Goal: Information Seeking & Learning: Check status

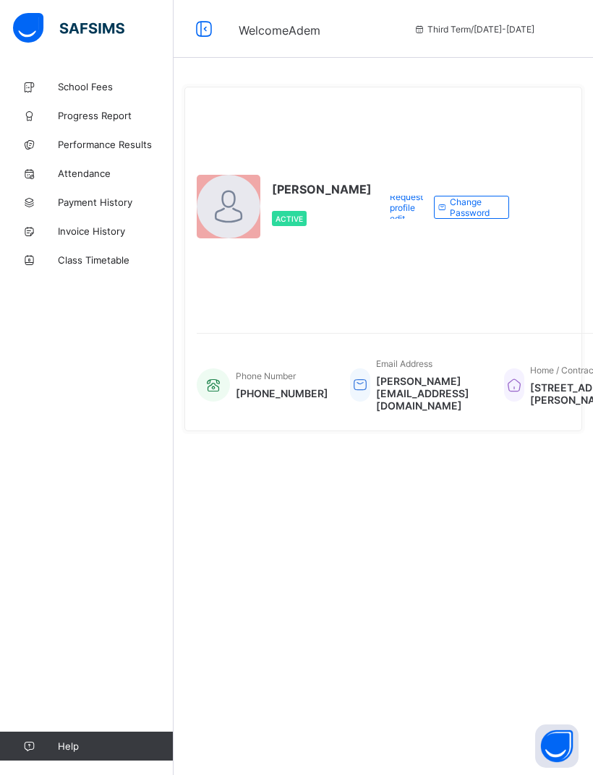
click at [123, 225] on span "Invoice History" at bounding box center [116, 231] width 116 height 12
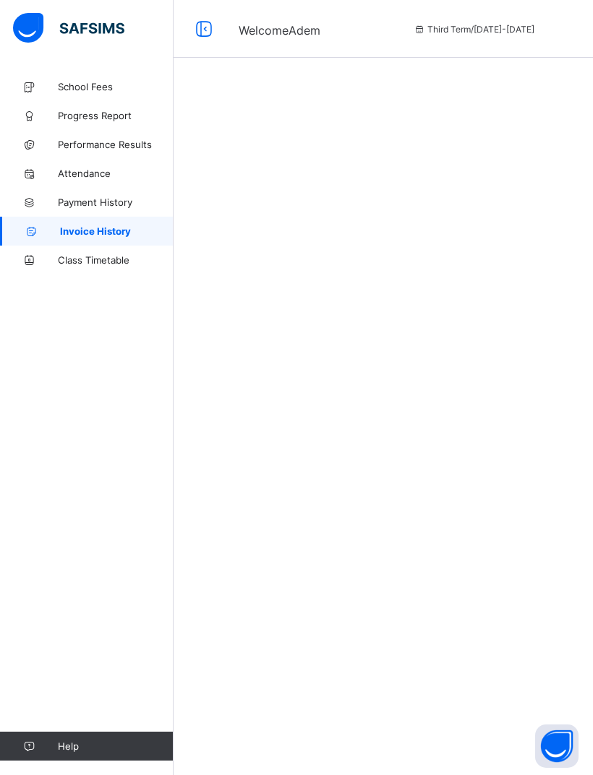
click at [142, 203] on span "Payment History" at bounding box center [116, 203] width 116 height 12
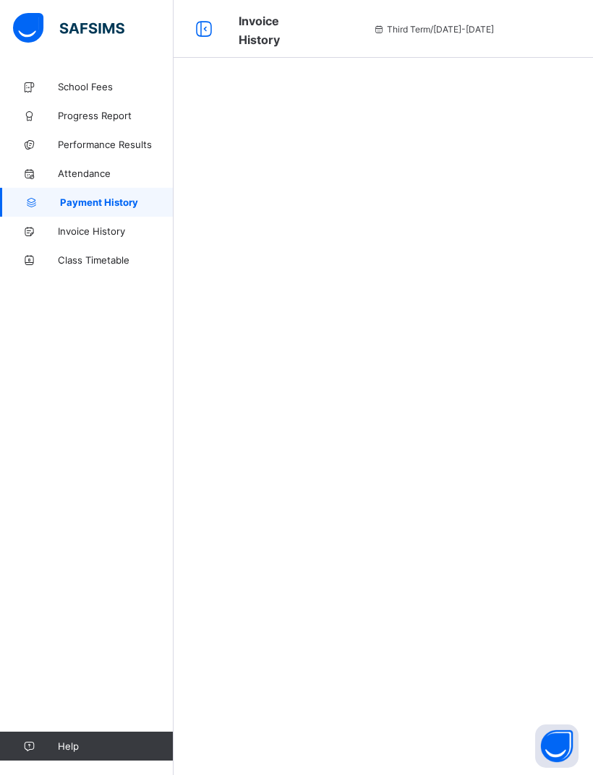
select select "****"
select select "*"
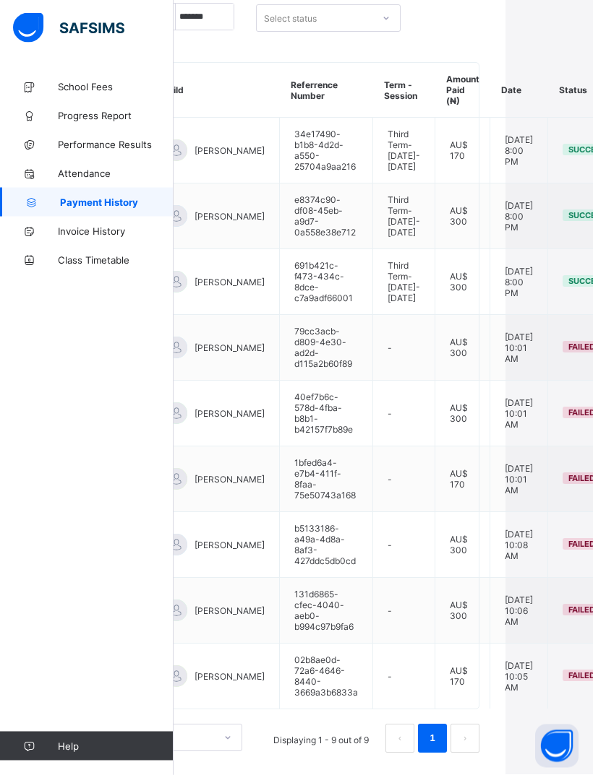
scroll to position [252, 0]
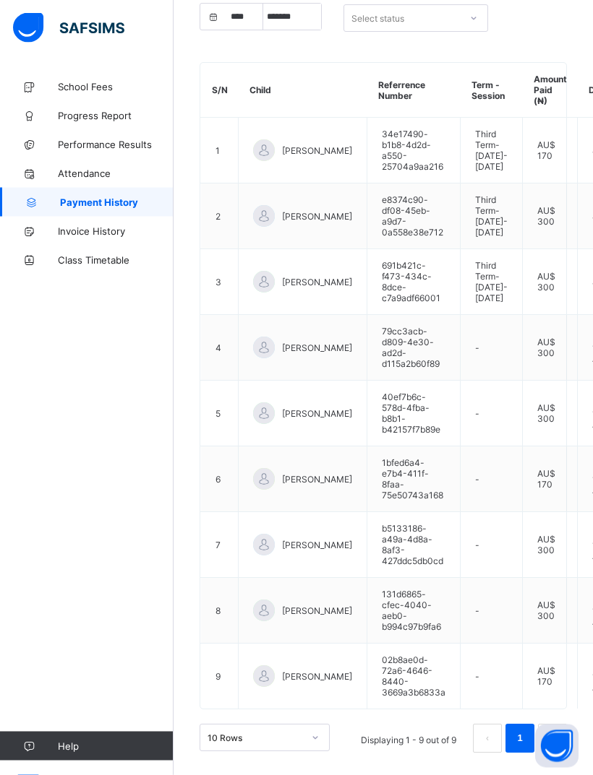
click at [87, 173] on span "Attendance" at bounding box center [116, 174] width 116 height 12
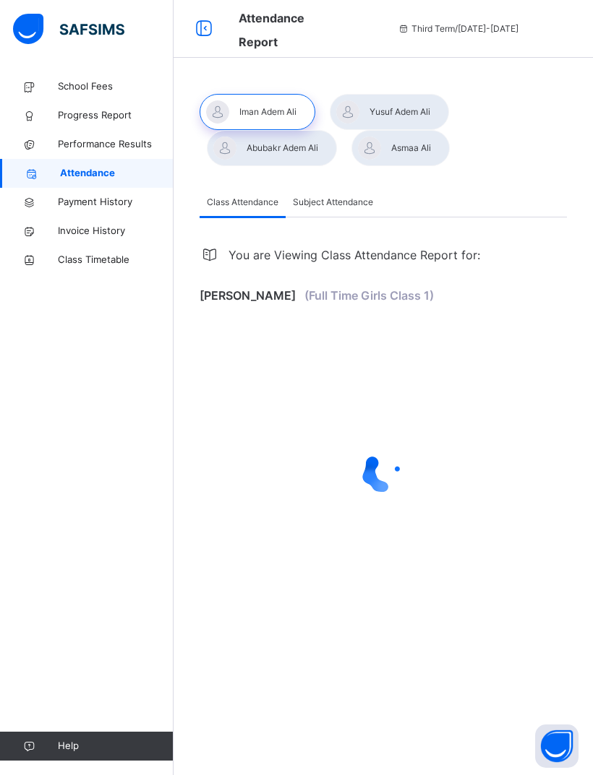
click at [120, 122] on span "Progress Report" at bounding box center [116, 115] width 116 height 14
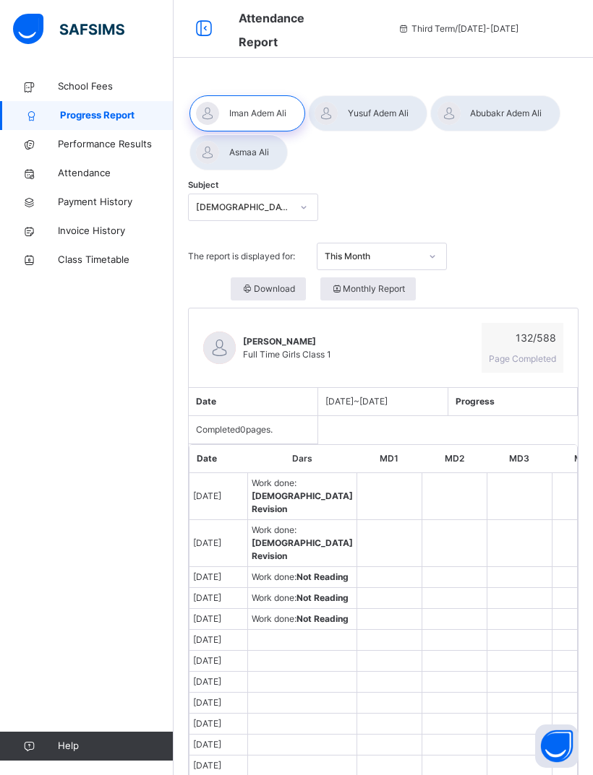
click at [531, 105] on div at bounding box center [495, 113] width 130 height 36
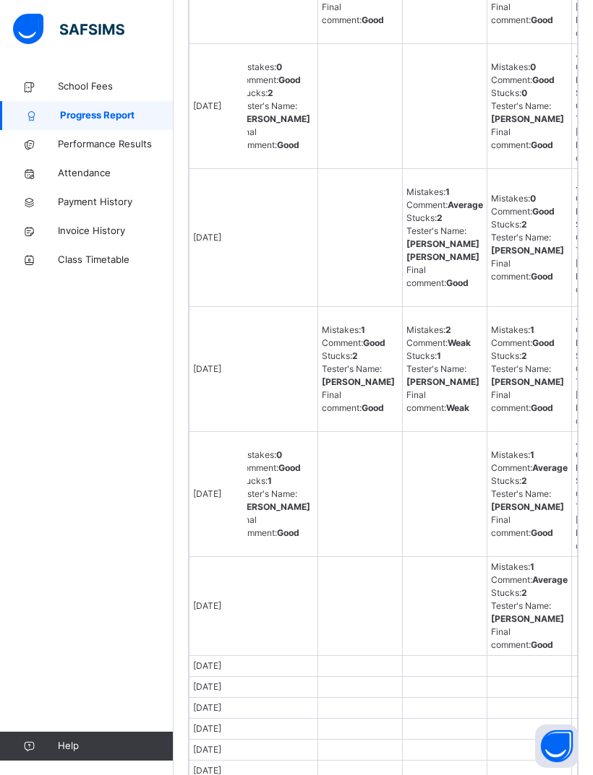
scroll to position [1621, 0]
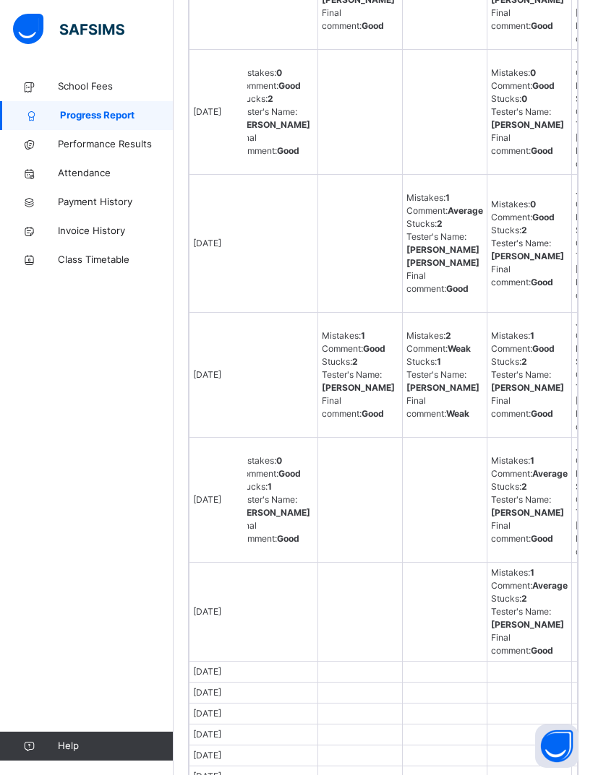
click at [59, 78] on link "School Fees" at bounding box center [86, 86] width 173 height 29
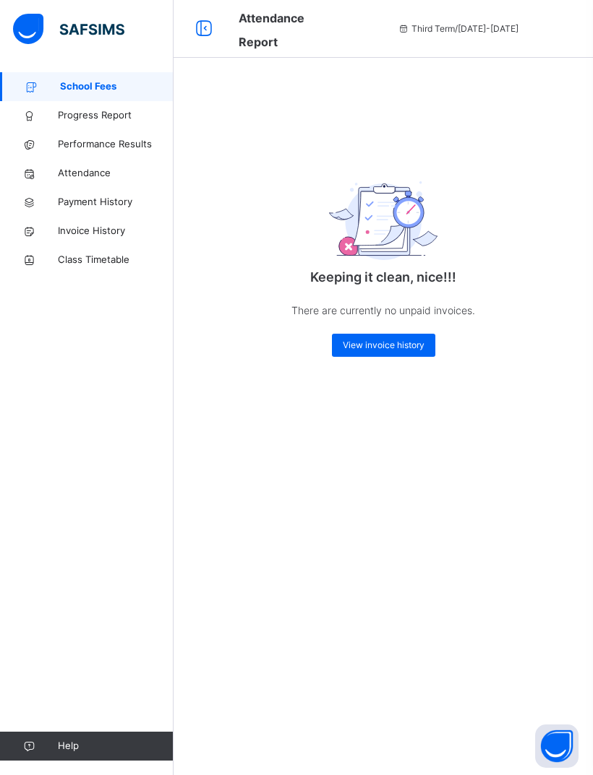
scroll to position [48, 0]
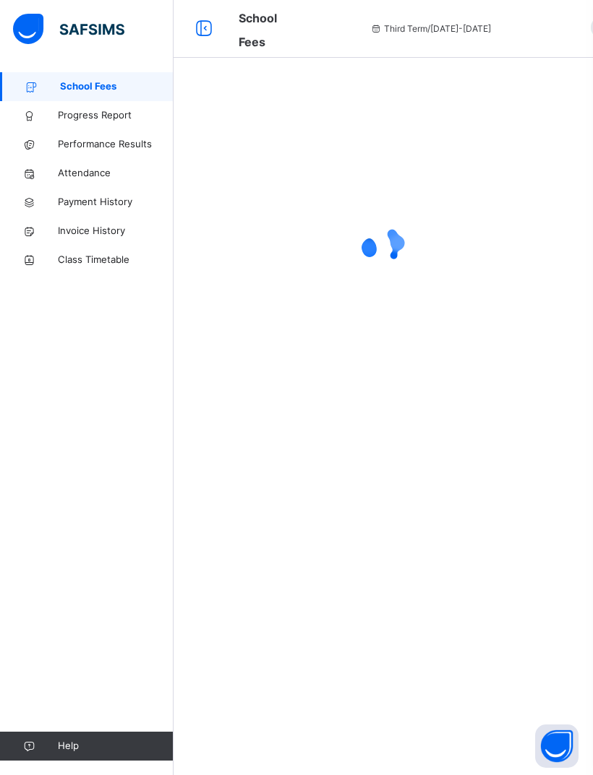
click at [59, 115] on span "Progress Report" at bounding box center [116, 115] width 116 height 14
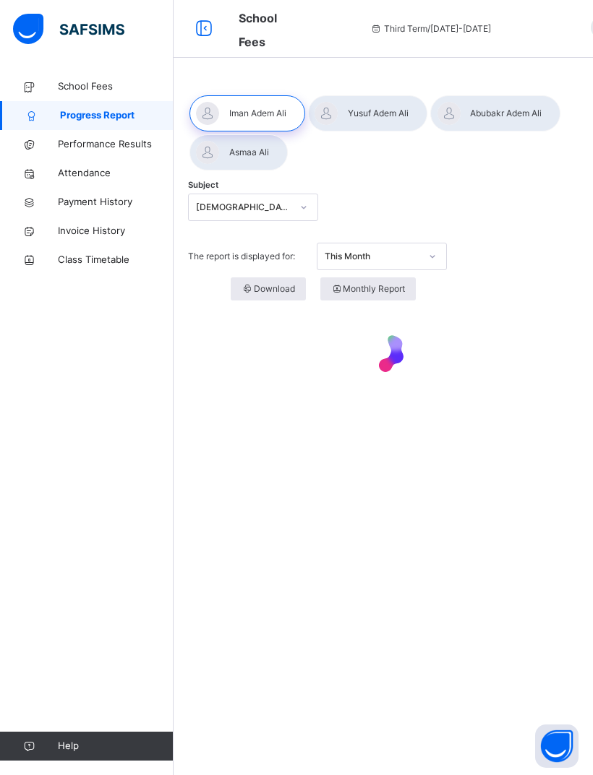
click at [48, 138] on link "Performance Results" at bounding box center [86, 144] width 173 height 29
select select "****"
select select "*"
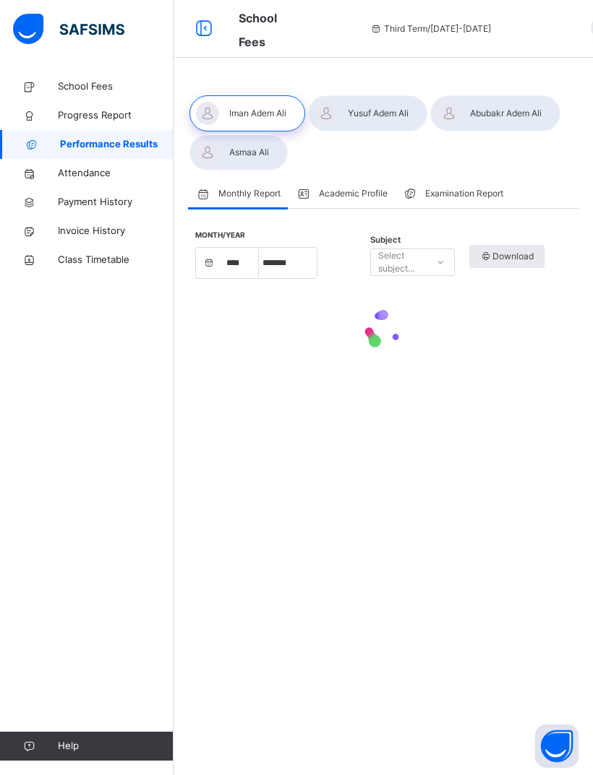
click at [68, 168] on span "Attendance" at bounding box center [116, 173] width 116 height 14
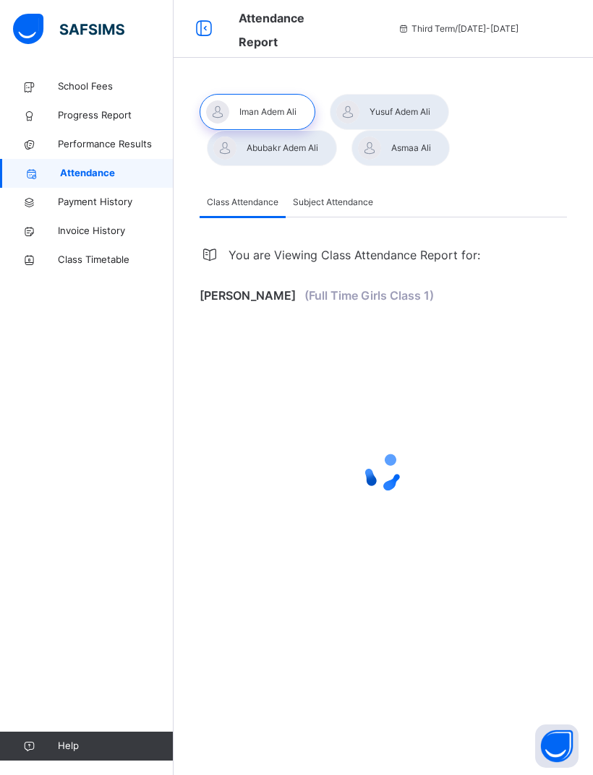
select select "****"
select select "*"
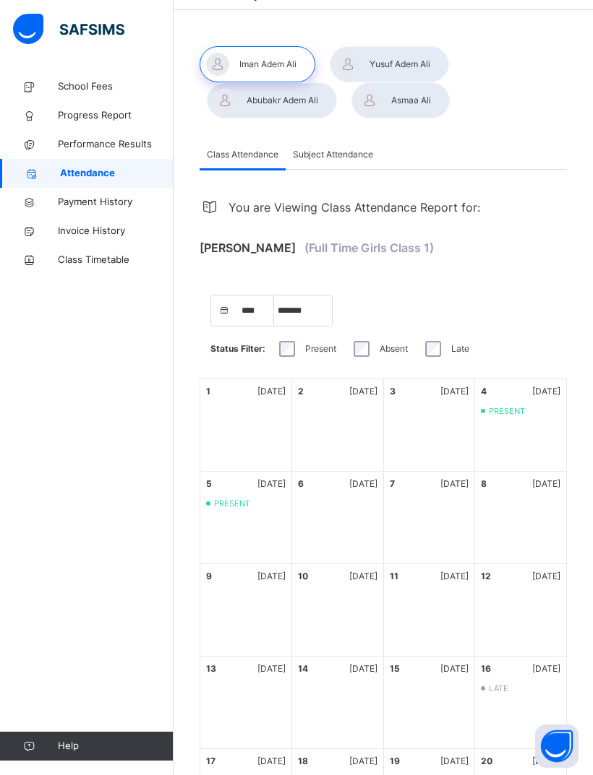
click at [298, 108] on div at bounding box center [272, 100] width 130 height 36
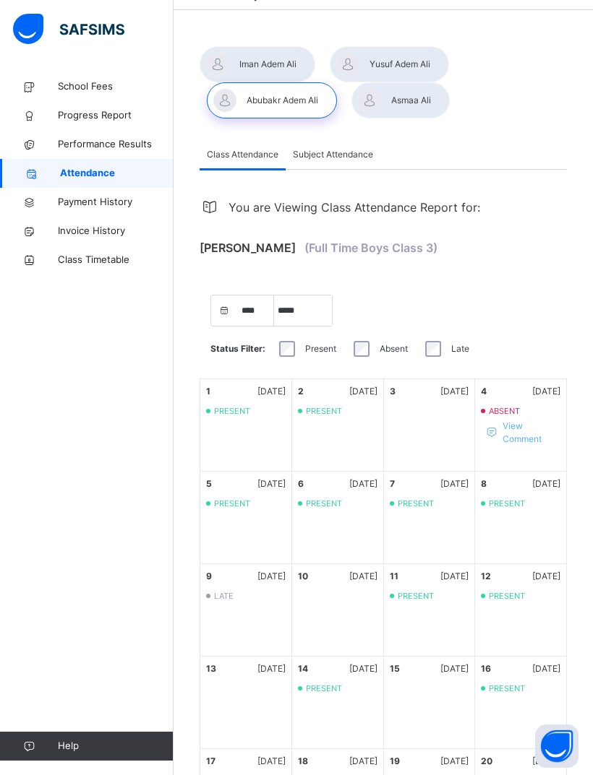
select select "*"
select select "****"
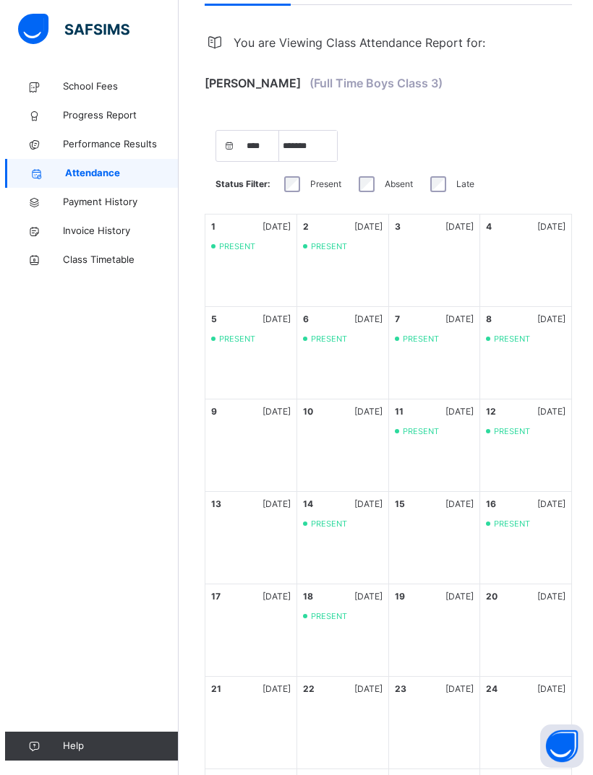
scroll to position [201, 0]
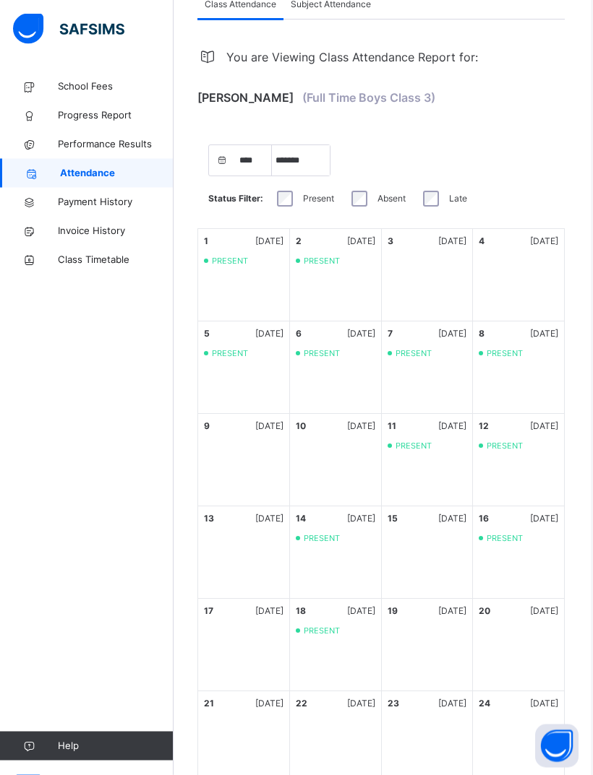
click at [303, 189] on div "Present" at bounding box center [303, 199] width 67 height 30
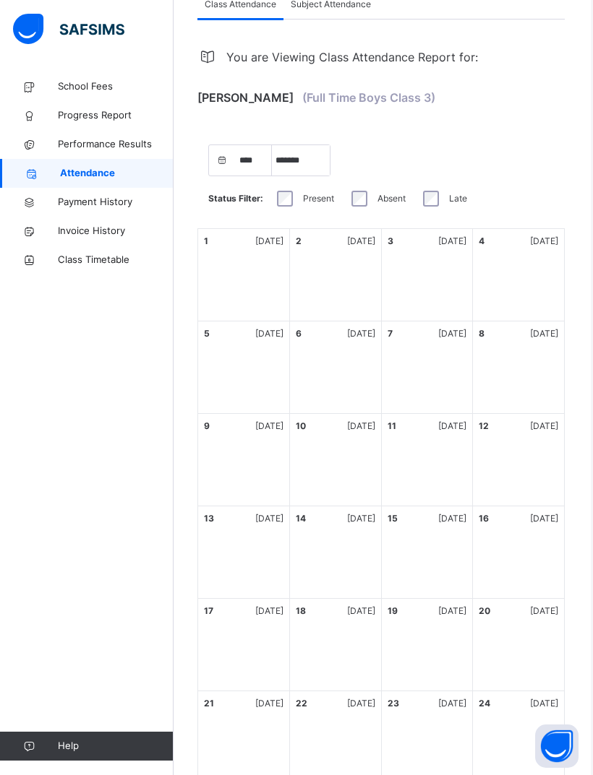
click at [59, 209] on span "Payment History" at bounding box center [116, 202] width 116 height 14
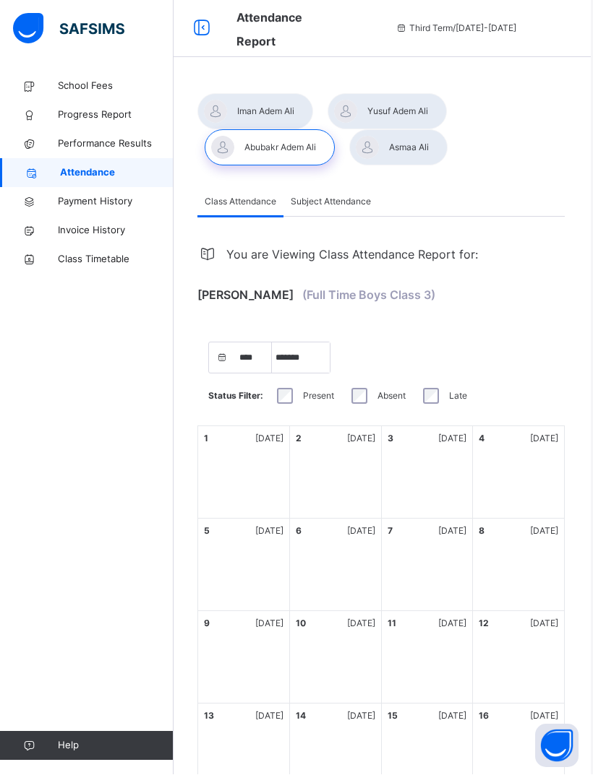
select select "****"
select select "*"
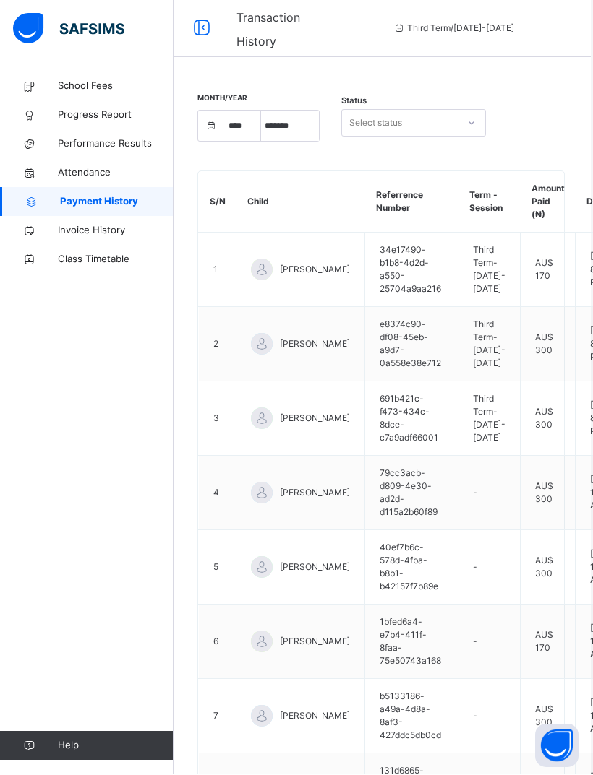
scroll to position [1, 2]
click at [288, 132] on select "***** ******* ******** ***** ***** *** **** **** ****** ********* ******* *****…" at bounding box center [290, 126] width 58 height 30
click at [67, 116] on span "Progress Report" at bounding box center [116, 115] width 116 height 14
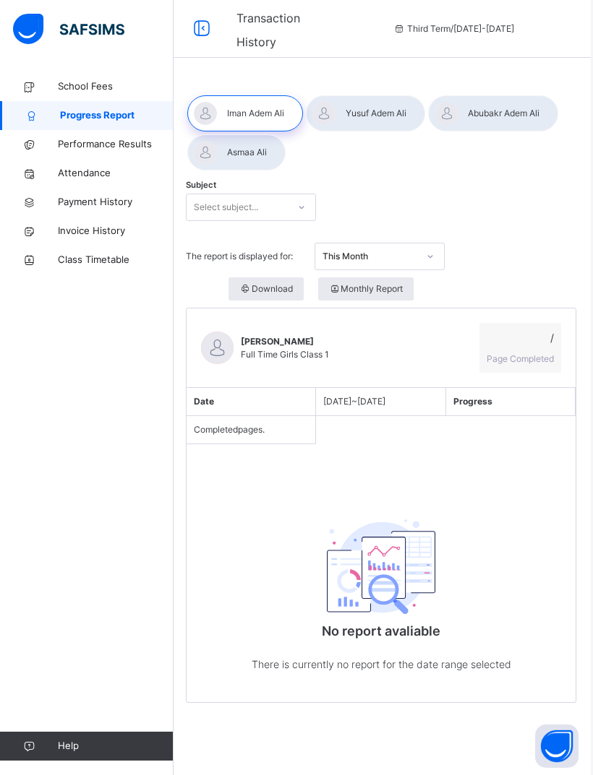
scroll to position [0, 2]
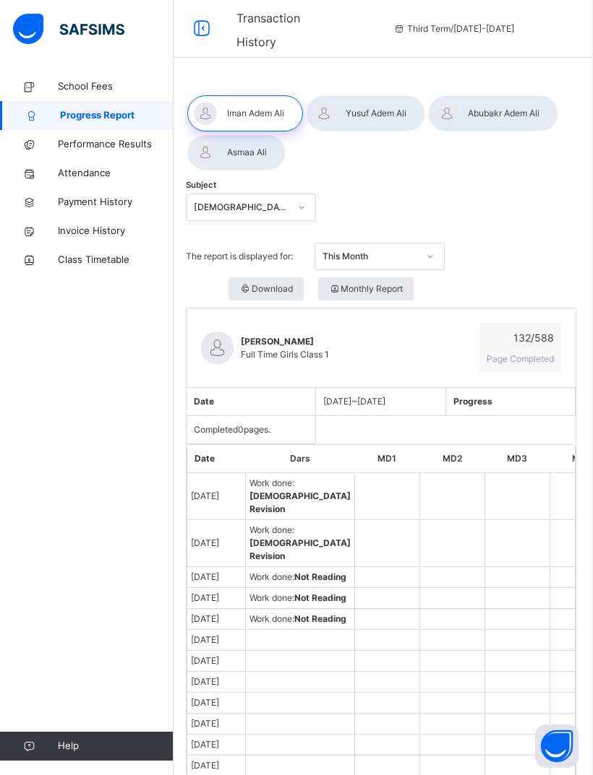
click at [39, 142] on icon at bounding box center [29, 144] width 58 height 11
select select "****"
select select "*"
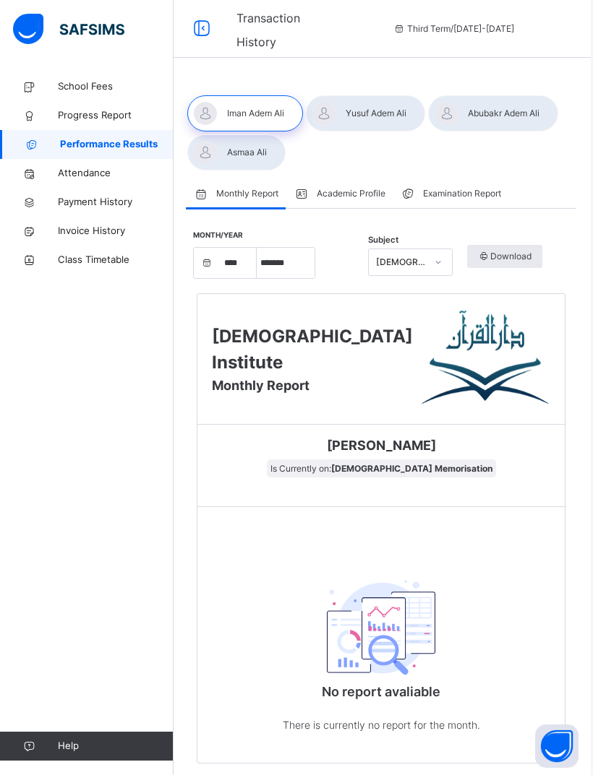
click at [502, 108] on div at bounding box center [493, 113] width 130 height 36
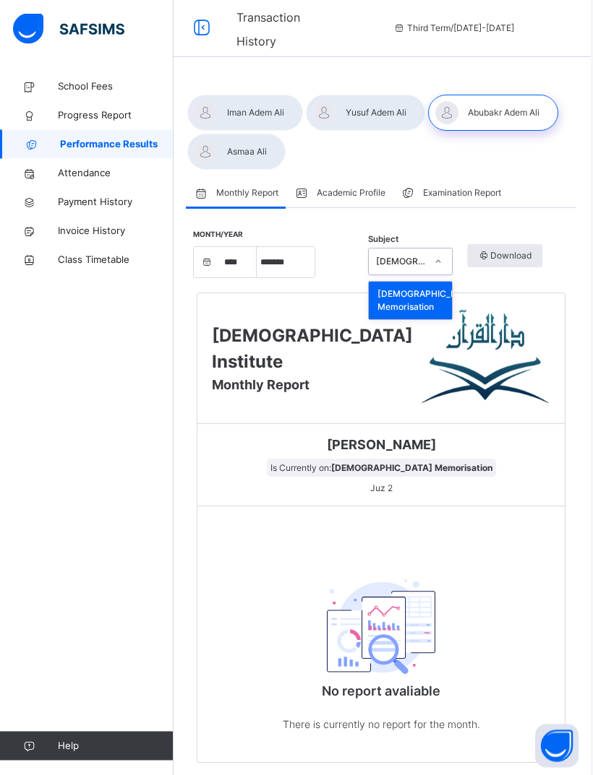
scroll to position [0, 2]
click at [521, 479] on span at bounding box center [380, 478] width 345 height 7
click at [538, 640] on div "No report avaliable There is currently no report for the month." at bounding box center [380, 651] width 367 height 223
